Goal: Task Accomplishment & Management: Complete application form

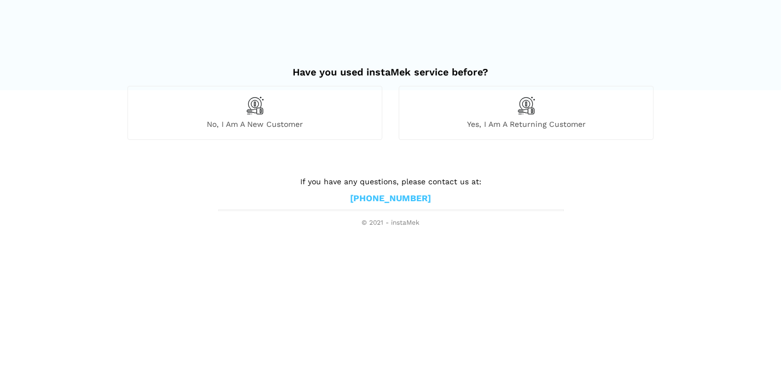
click at [249, 108] on img at bounding box center [255, 105] width 19 height 19
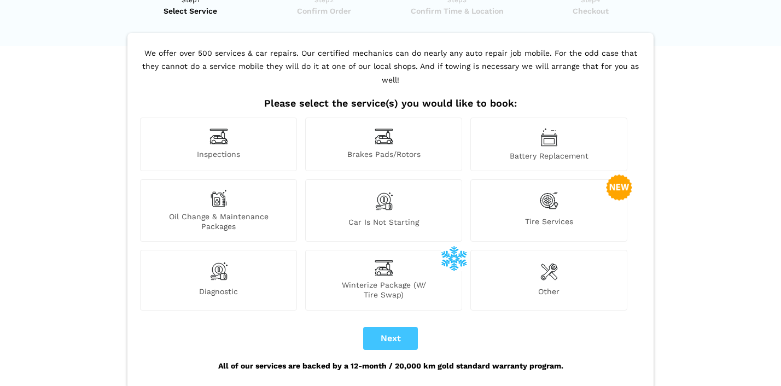
scroll to position [43, 0]
click at [550, 267] on img at bounding box center [548, 272] width 17 height 22
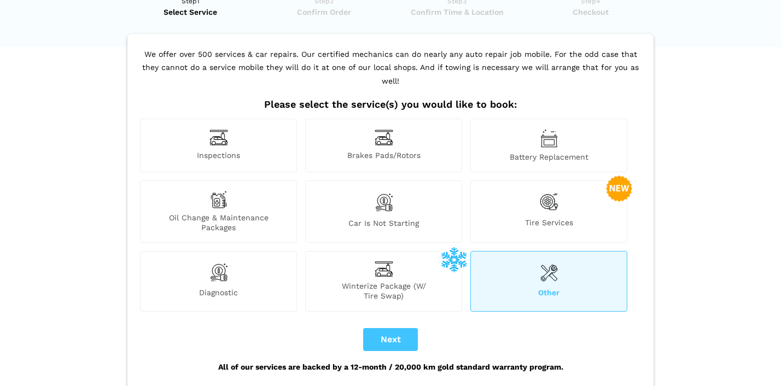
click at [406, 328] on button "Next" at bounding box center [390, 339] width 55 height 23
checkbox input "true"
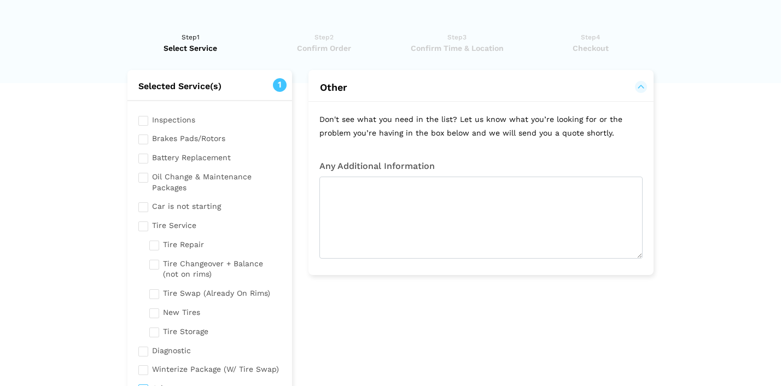
scroll to position [7, 0]
click at [142, 205] on input "checkbox" at bounding box center [209, 206] width 143 height 14
checkbox input "true"
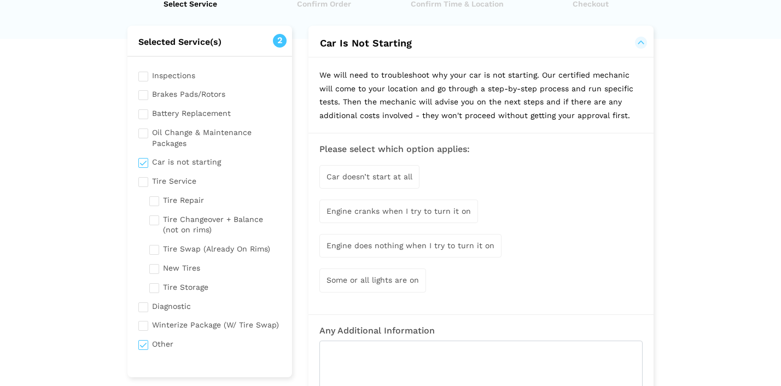
scroll to position [53, 0]
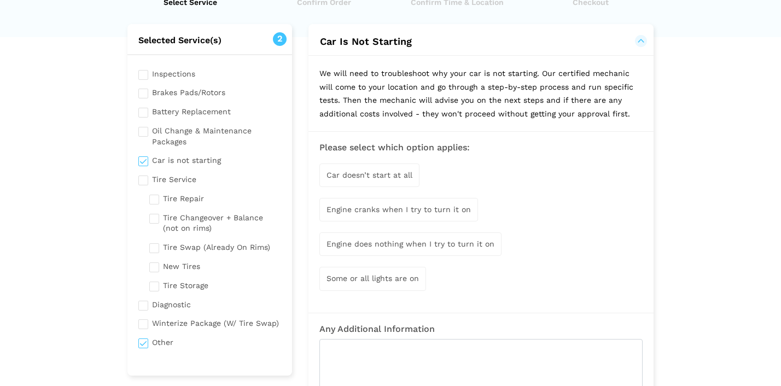
click at [398, 172] on span "Car doesn’t start at all" at bounding box center [369, 175] width 86 height 9
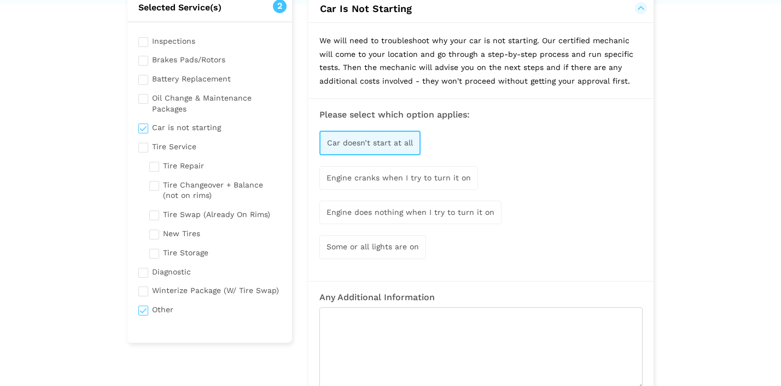
scroll to position [85, 0]
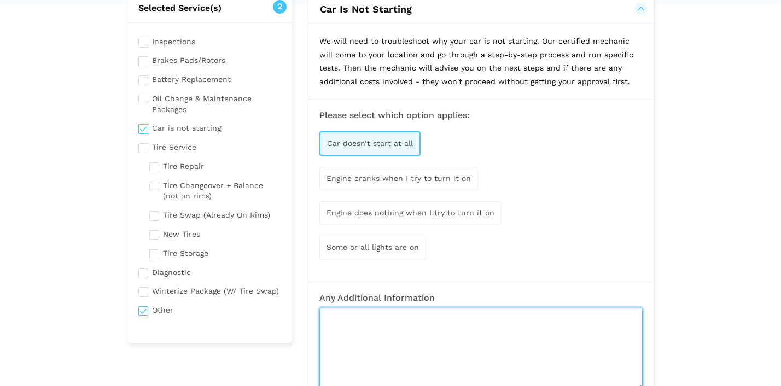
click at [348, 319] on textarea at bounding box center [480, 349] width 323 height 82
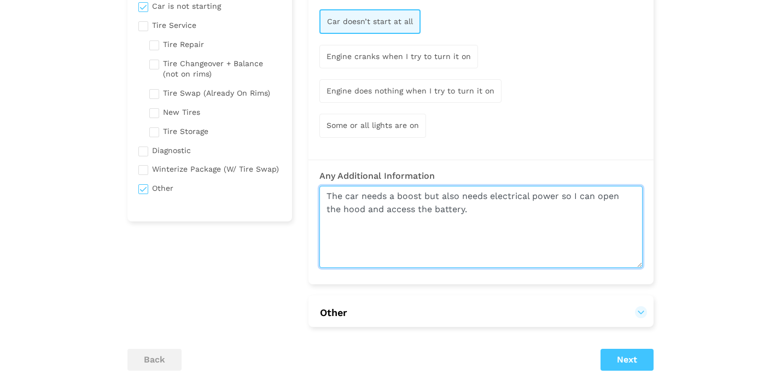
scroll to position [212, 0]
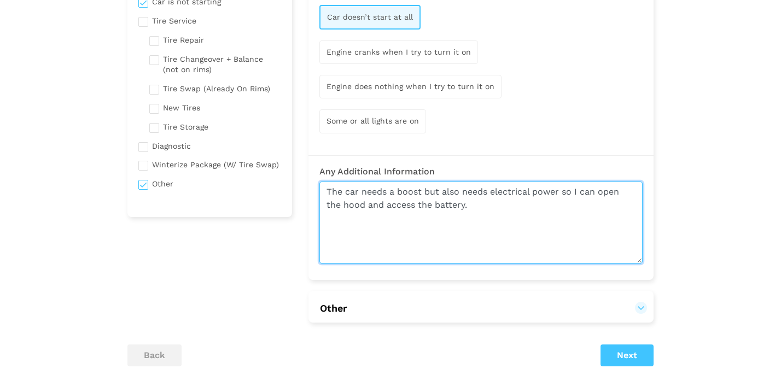
type textarea "The car needs a boost but also needs electrical power so I can open the hood an…"
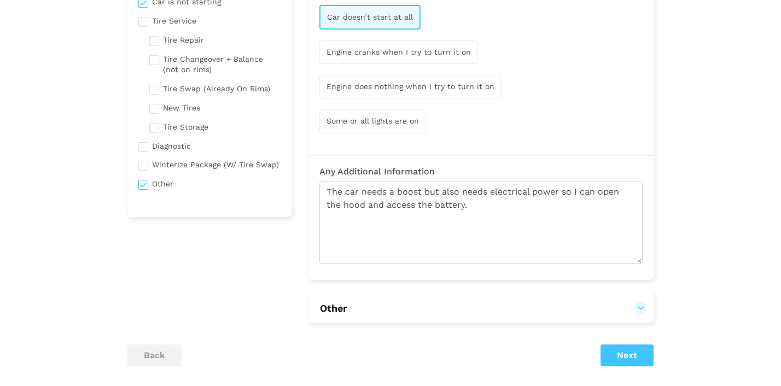
click at [643, 302] on button "Other" at bounding box center [480, 308] width 323 height 13
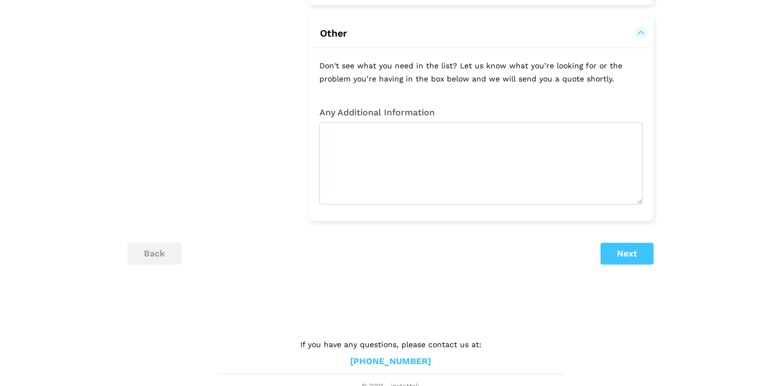
scroll to position [468, 0]
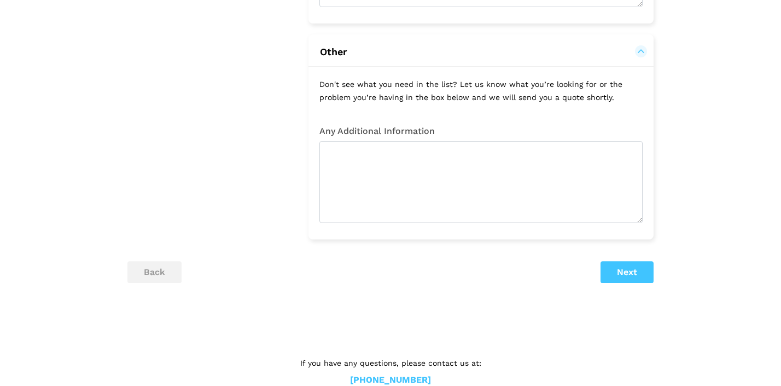
click at [633, 268] on button "Next" at bounding box center [626, 272] width 53 height 22
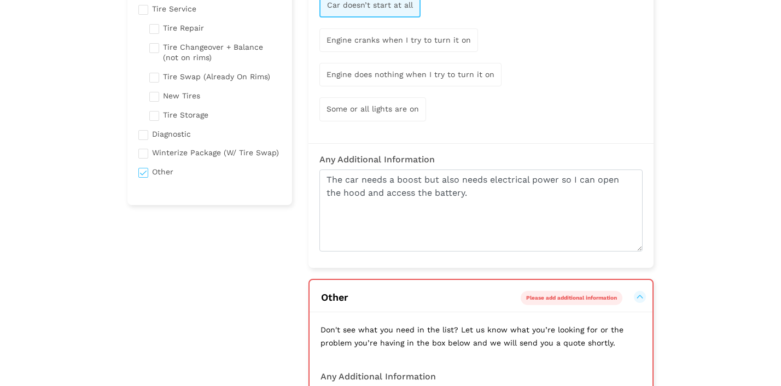
scroll to position [224, 0]
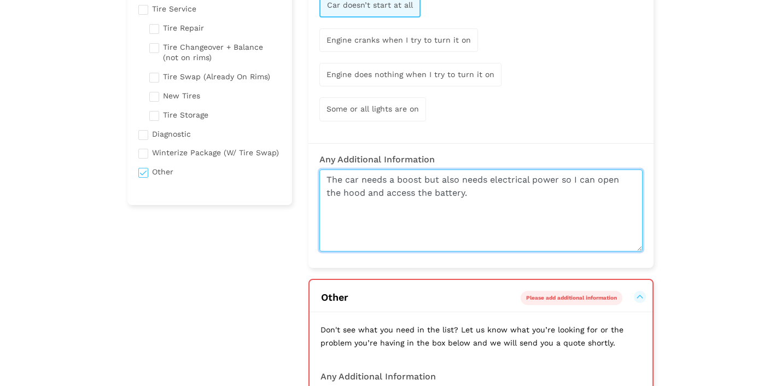
drag, startPoint x: 478, startPoint y: 190, endPoint x: 300, endPoint y: 155, distance: 181.7
click at [300, 155] on div "Tire Service We are fully equipped to do tires! We offer a complete service dep…" at bounding box center [480, 175] width 361 height 644
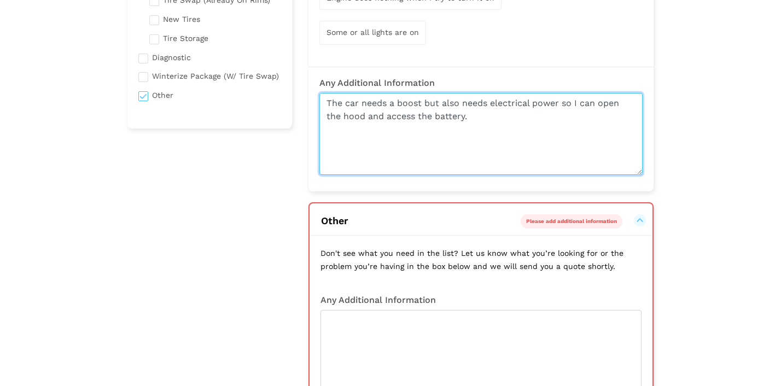
scroll to position [307, 0]
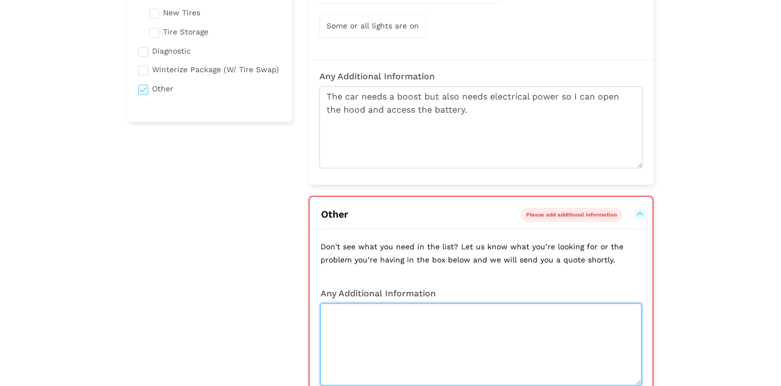
click at [356, 313] on textarea at bounding box center [480, 345] width 321 height 82
paste textarea "The car needs a boost but also needs electrical power so I can open the hood an…"
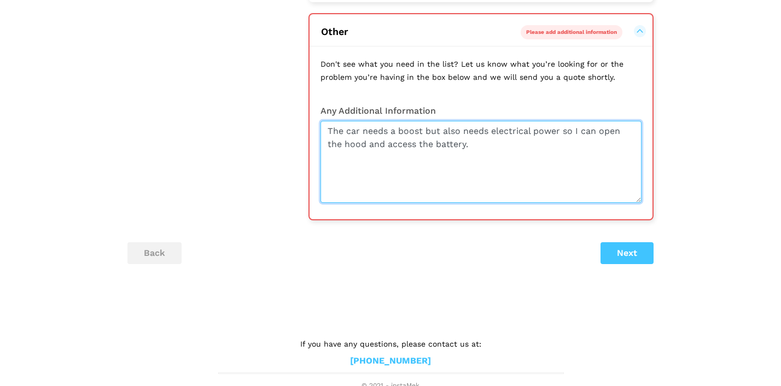
scroll to position [489, 0]
type textarea "The car needs a boost but also needs electrical power so I can open the hood an…"
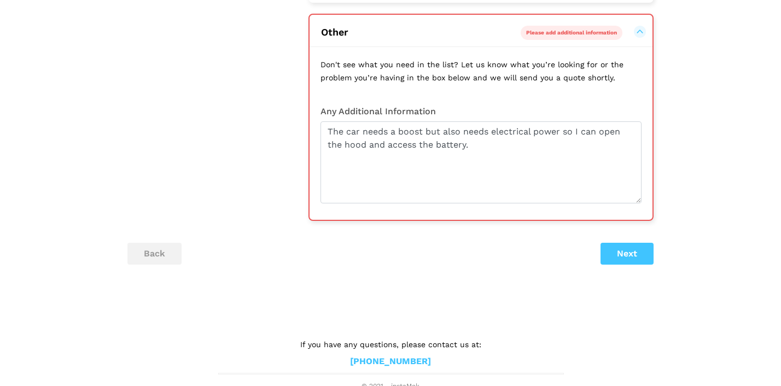
click at [634, 256] on button "Next" at bounding box center [626, 254] width 53 height 22
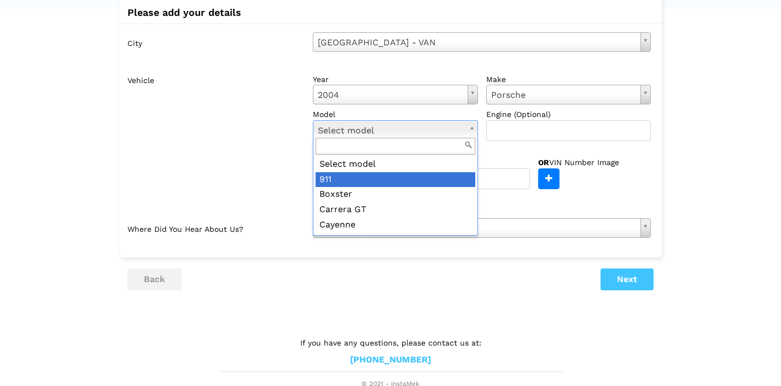
scroll to position [80, 0]
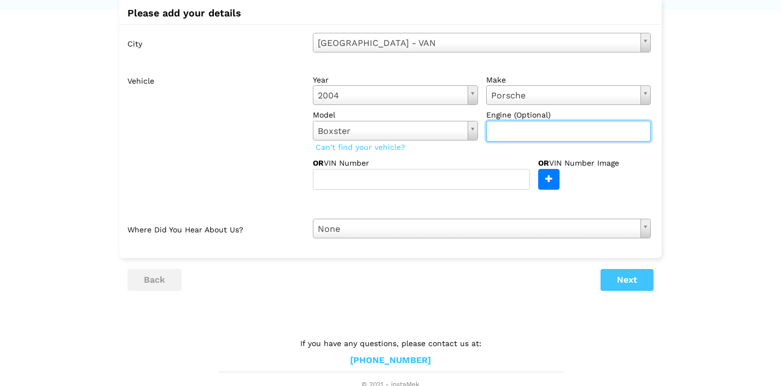
click at [526, 134] on input "text" at bounding box center [568, 131] width 165 height 21
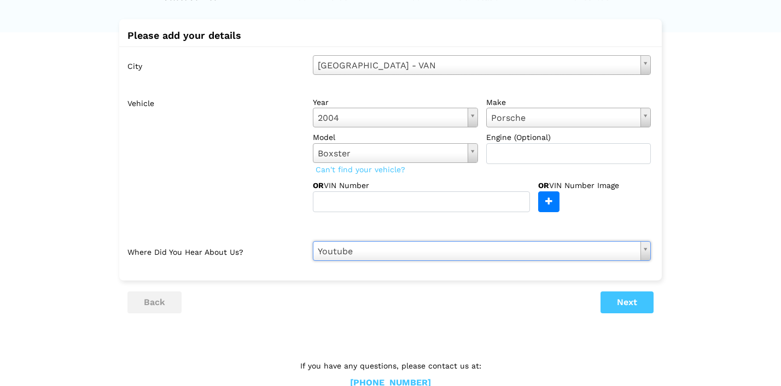
scroll to position [59, 0]
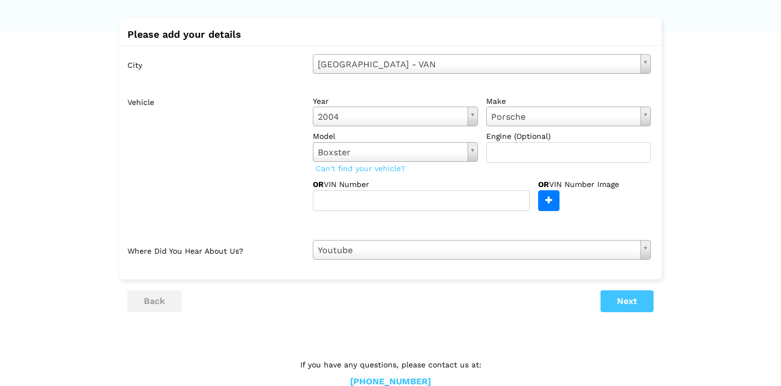
click at [638, 298] on button "Next" at bounding box center [626, 301] width 53 height 22
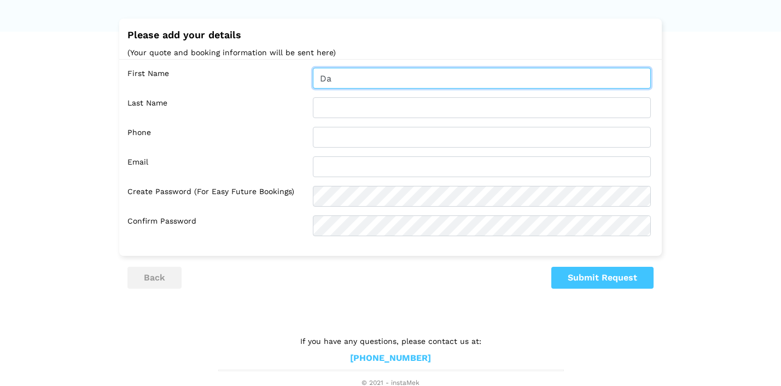
type input "[PERSON_NAME]"
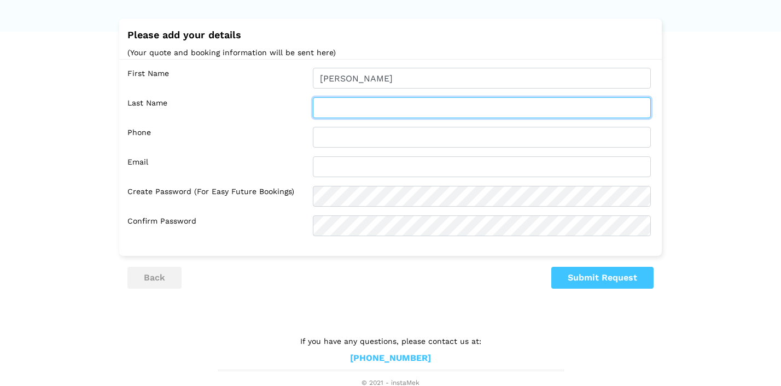
type input "Mount"
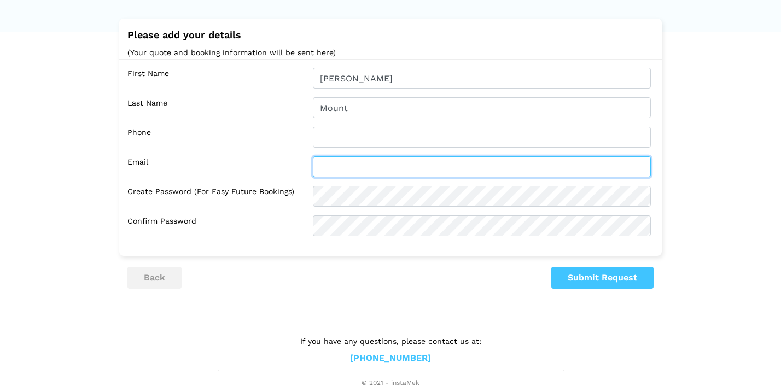
type input "[EMAIL_ADDRESS][DOMAIN_NAME]"
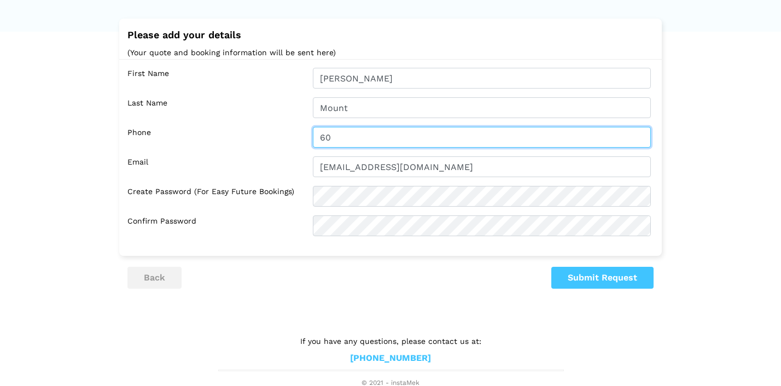
type input "6046031554"
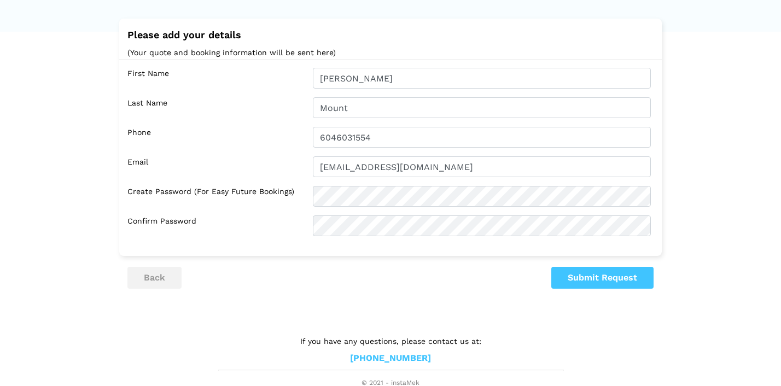
scroll to position [0, 0]
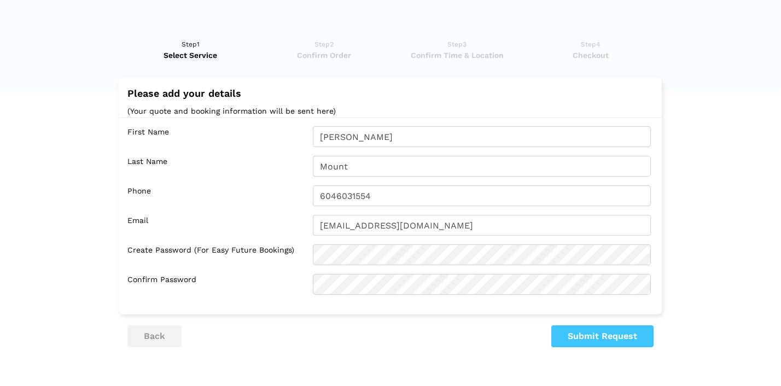
click at [354, 197] on div "First Name [PERSON_NAME] Name Mount Phone 6046031554 Email [EMAIL_ADDRESS][DOMA…" at bounding box center [390, 211] width 542 height 186
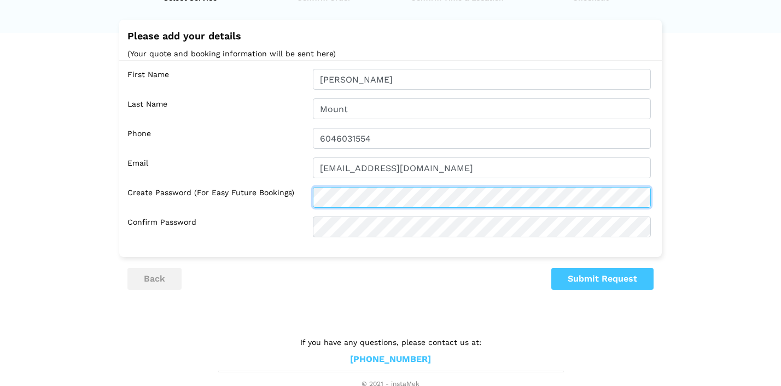
scroll to position [59, 0]
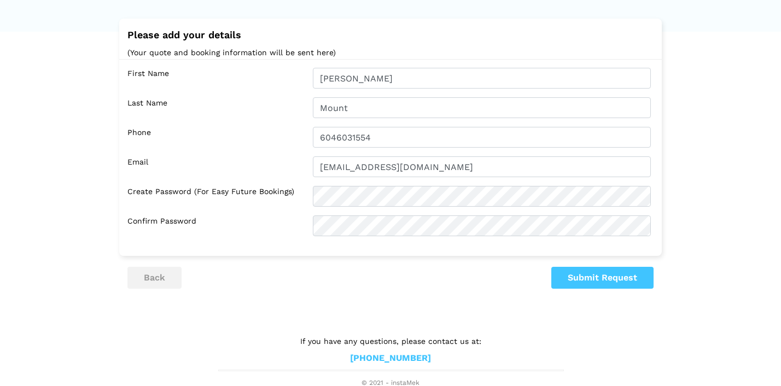
click at [592, 281] on button "Submit Request" at bounding box center [602, 278] width 102 height 22
